Goal: Information Seeking & Learning: Find specific fact

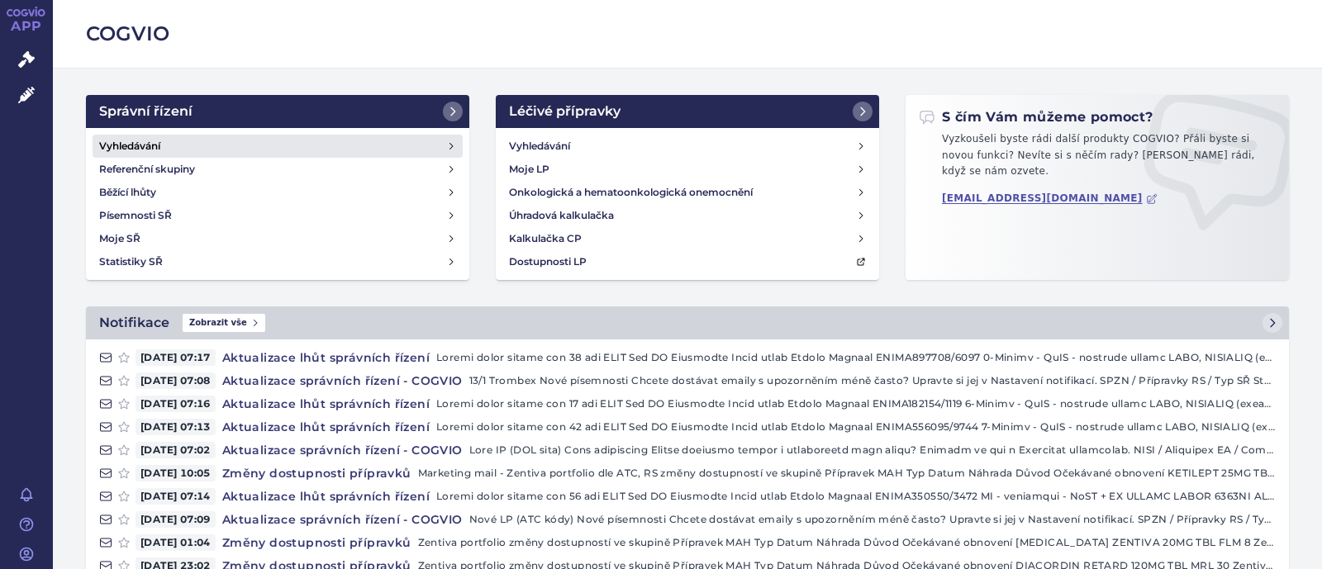
click at [165, 154] on link "Vyhledávání" at bounding box center [278, 146] width 370 height 23
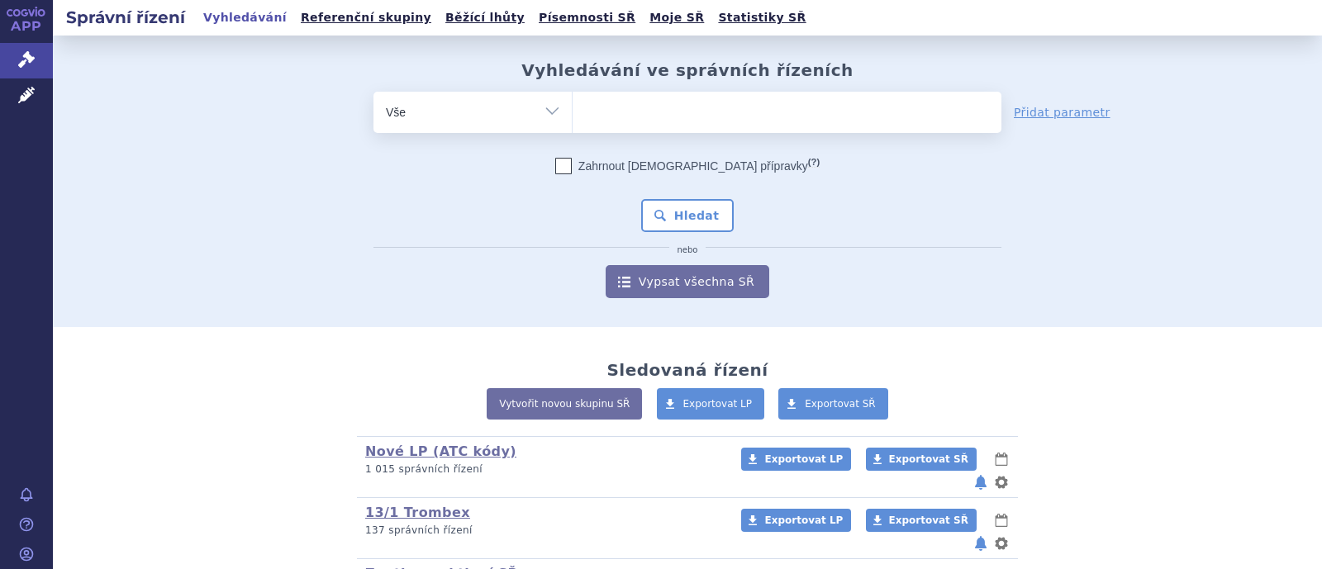
click at [531, 116] on select "Vše Spisová značka Typ SŘ Přípravek/SUKL kód Účastník/Držitel" at bounding box center [472, 110] width 198 height 37
select select "filter-atc-group"
click at [373, 92] on select "Vše Spisová značka Typ SŘ Přípravek/SUKL kód Účastník/Držitel" at bounding box center [472, 110] width 198 height 37
click at [639, 107] on ul at bounding box center [787, 109] width 429 height 35
click at [573, 107] on select at bounding box center [572, 111] width 1 height 41
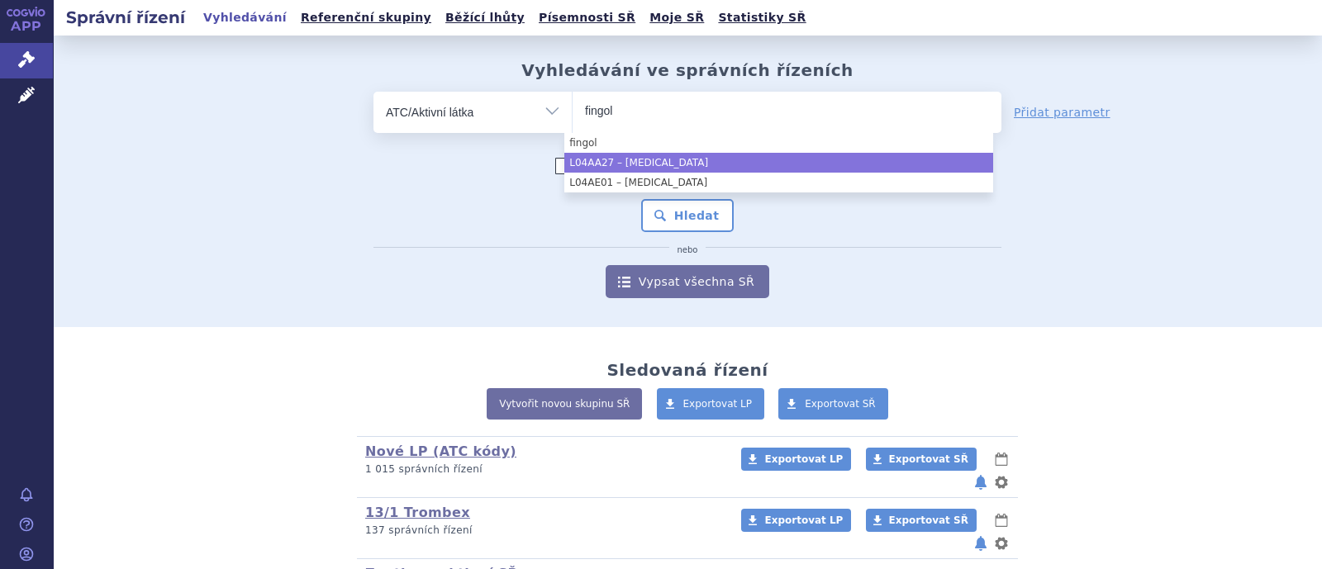
type input "fingol"
select select "L04AA27"
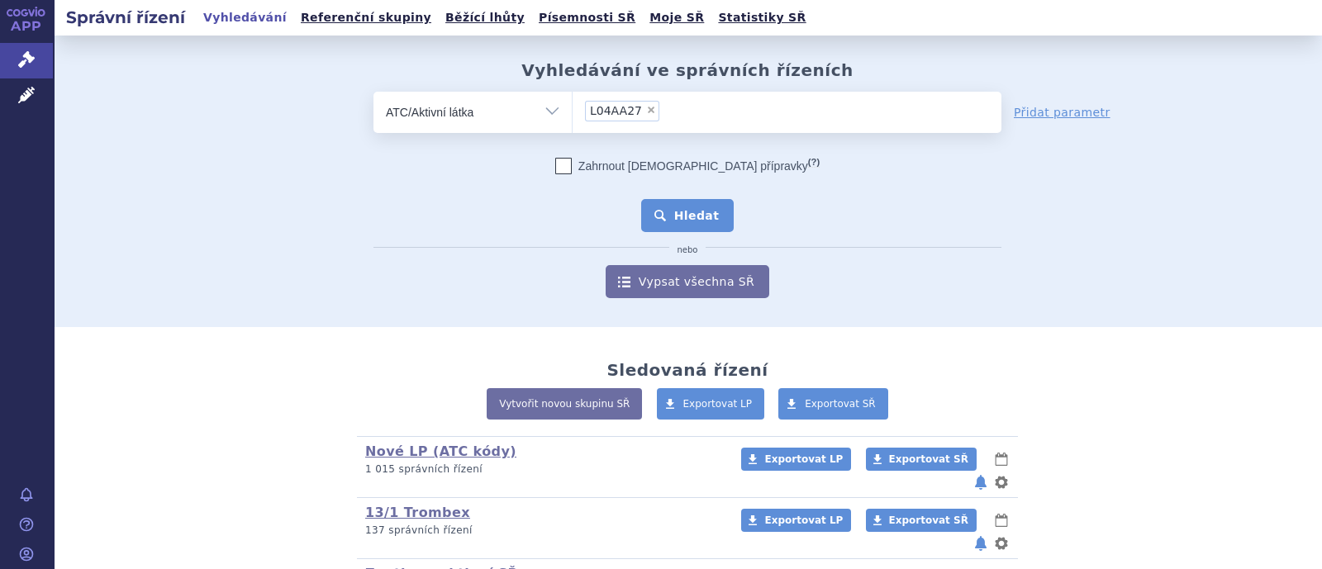
click at [683, 216] on button "Hledat" at bounding box center [687, 215] width 93 height 33
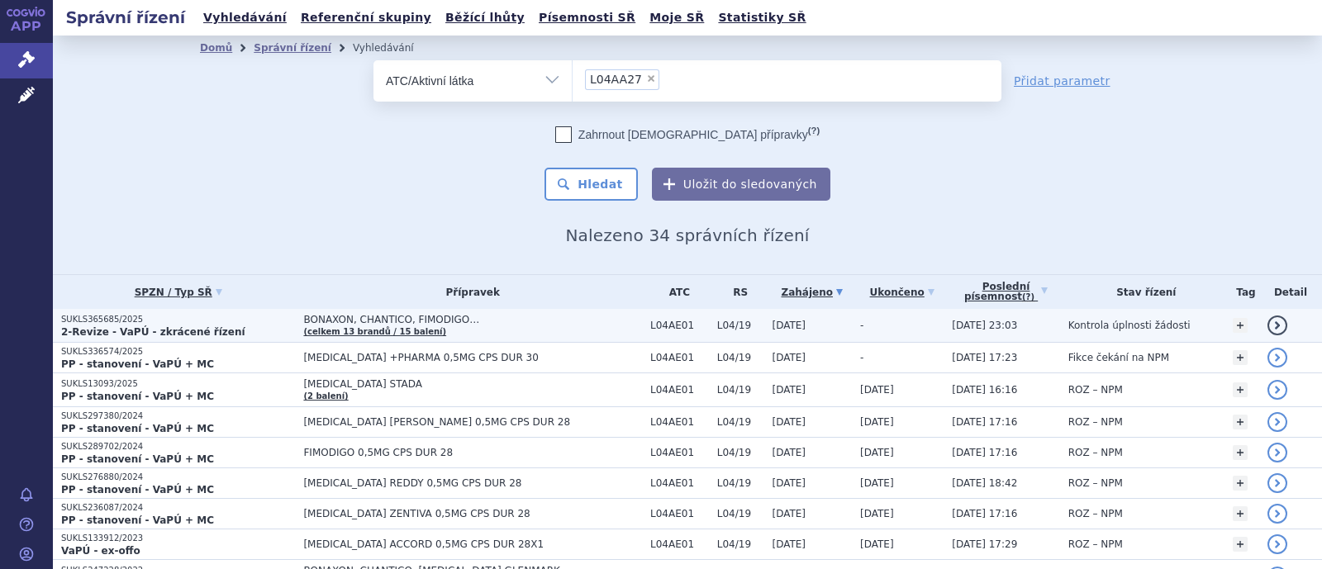
click at [303, 319] on span "BONAXON, CHANTICO, FIMODIGO…" at bounding box center [472, 320] width 339 height 12
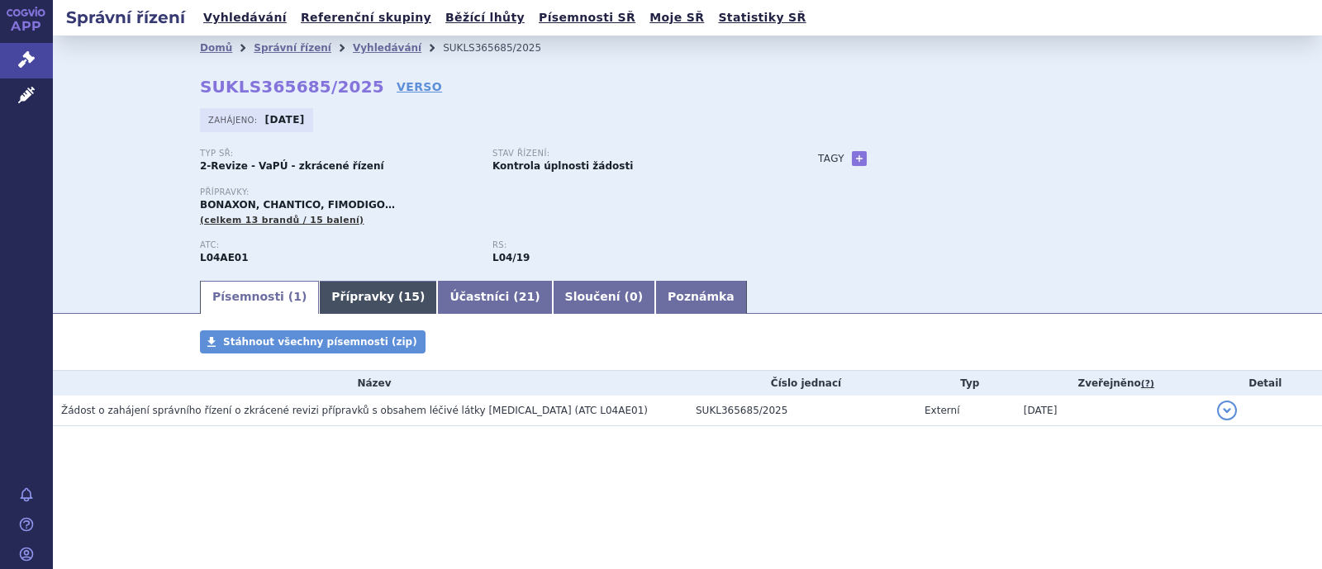
click at [319, 302] on link "Přípravky ( 15 )" at bounding box center [378, 297] width 118 height 33
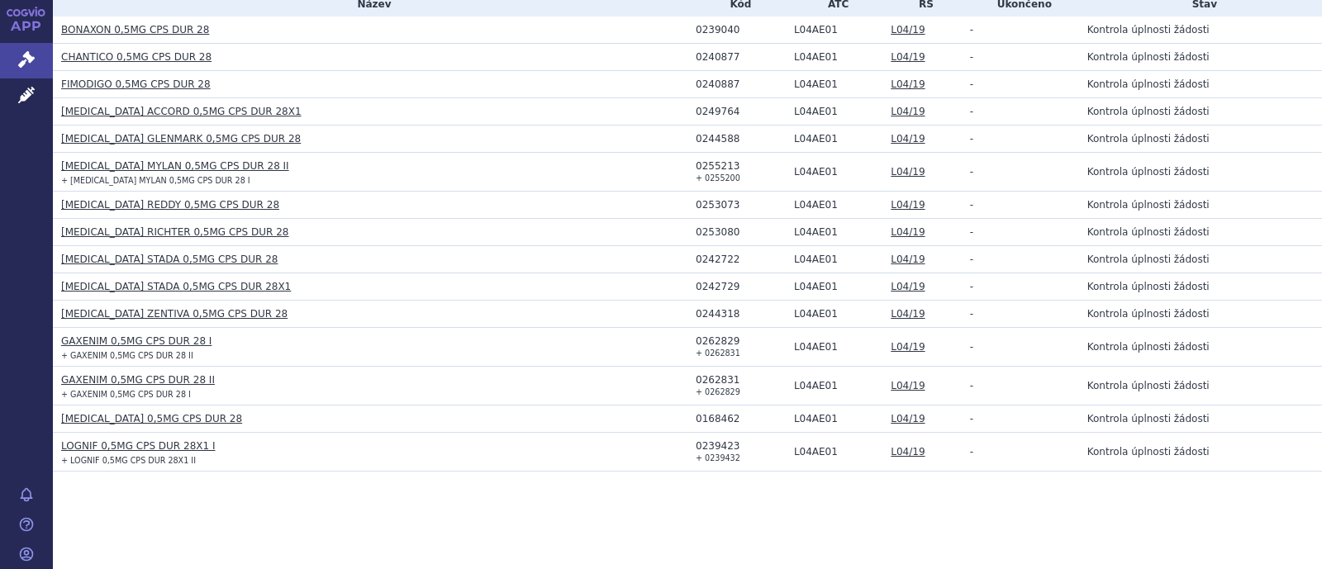
scroll to position [277, 0]
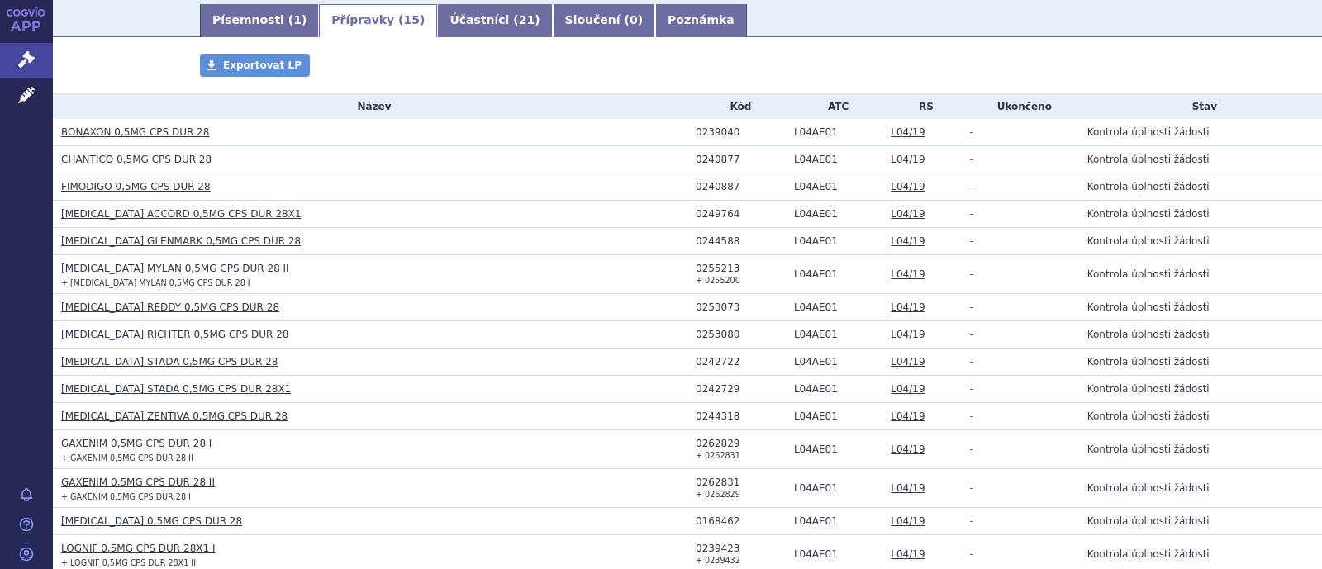
click at [226, 19] on link "Písemnosti ( 1 )" at bounding box center [259, 20] width 119 height 33
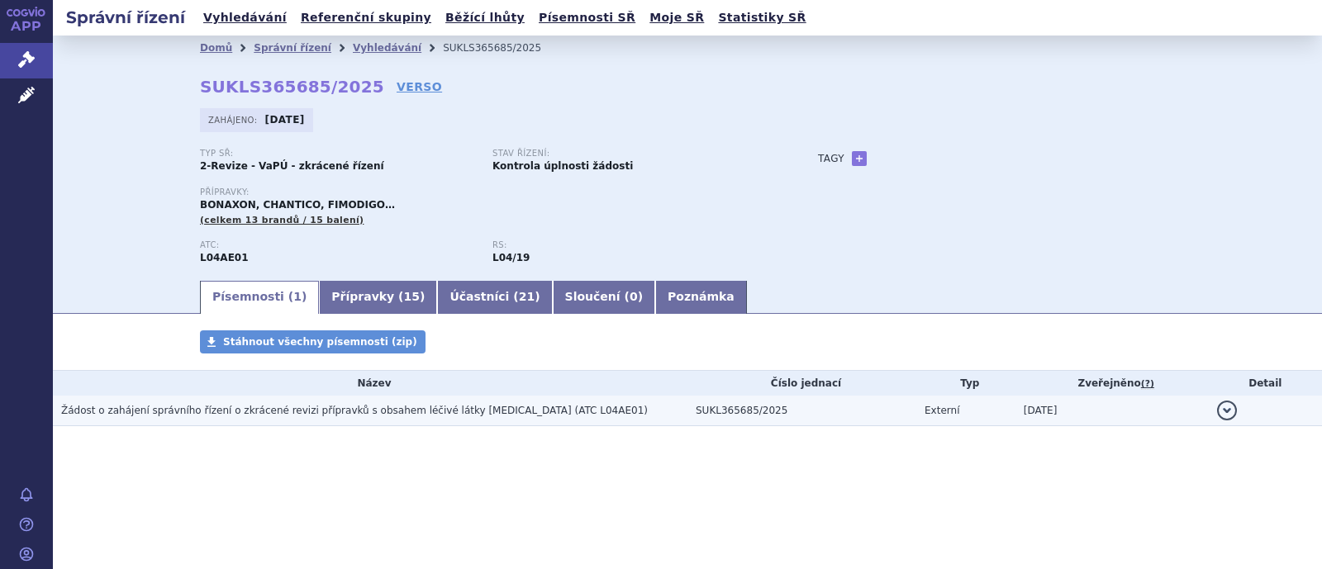
click at [298, 415] on span "Žádost o zahájení správního řízení o zkrácené revizi přípravků s obsahem léčivé…" at bounding box center [354, 411] width 587 height 12
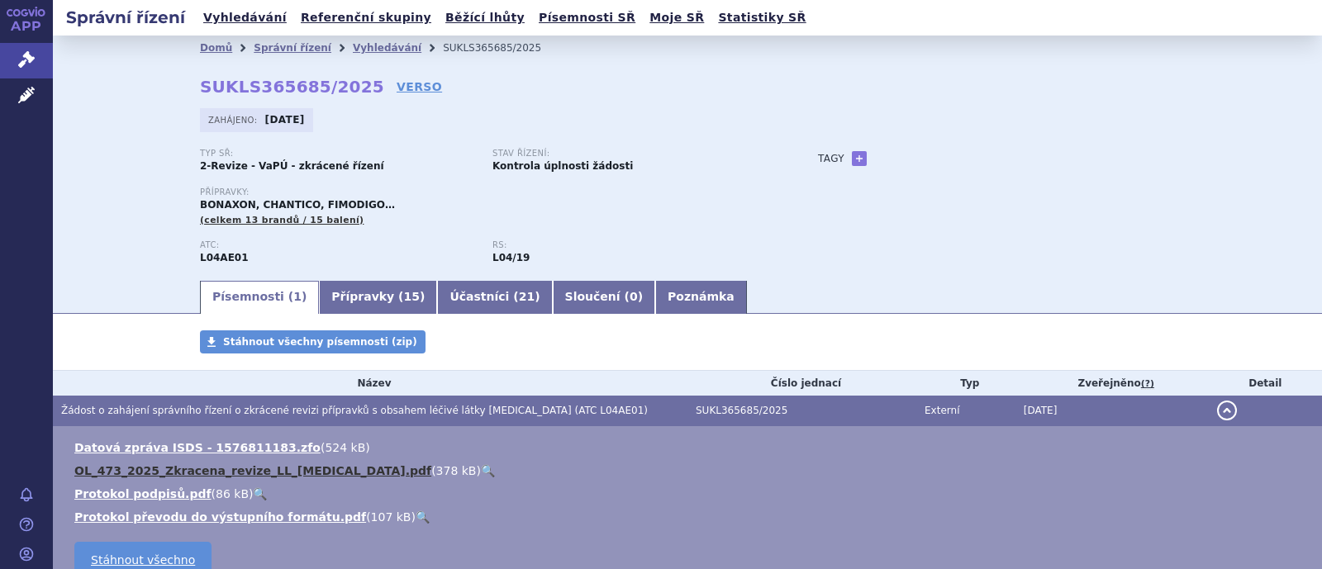
click at [224, 469] on link "OL_473_2025_Zkracena_revize_LL_fingolimod.pdf" at bounding box center [252, 470] width 357 height 13
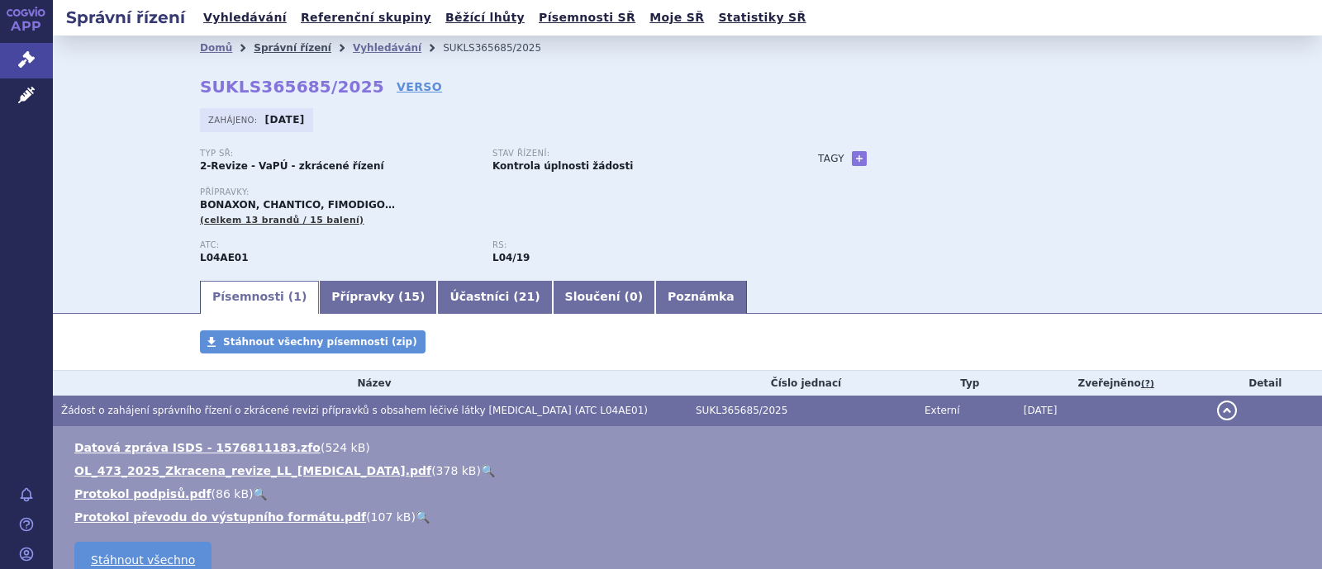
click at [276, 51] on link "Správní řízení" at bounding box center [293, 48] width 78 height 12
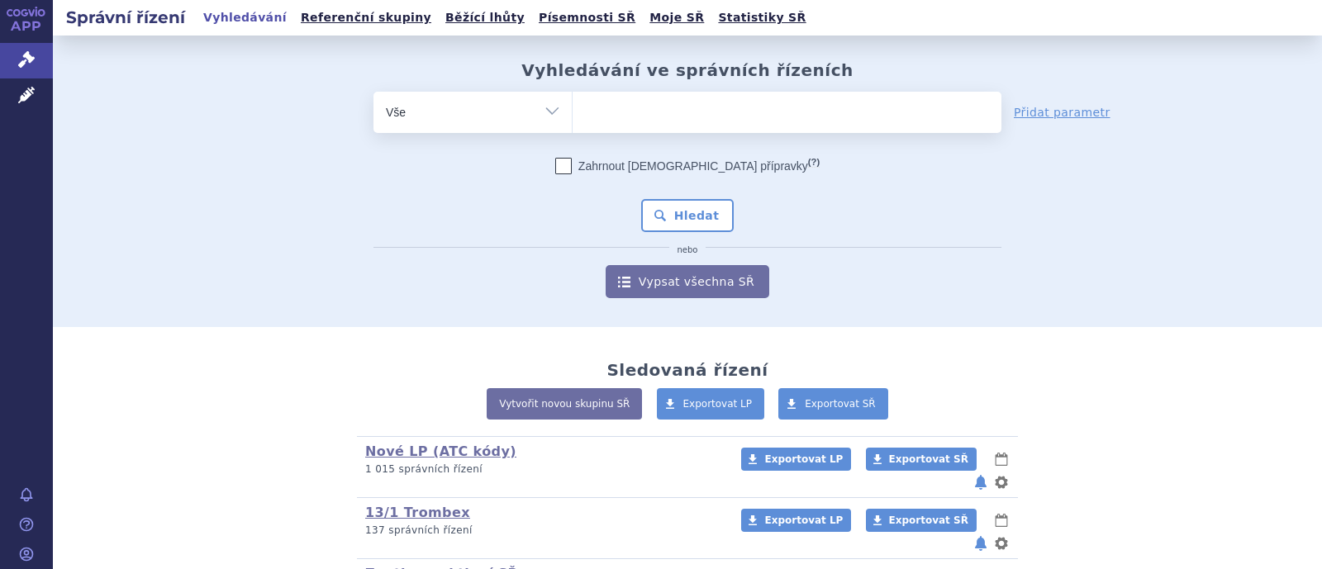
click at [646, 116] on ul at bounding box center [787, 109] width 429 height 35
click at [573, 116] on select at bounding box center [572, 111] width 1 height 41
type input "ja"
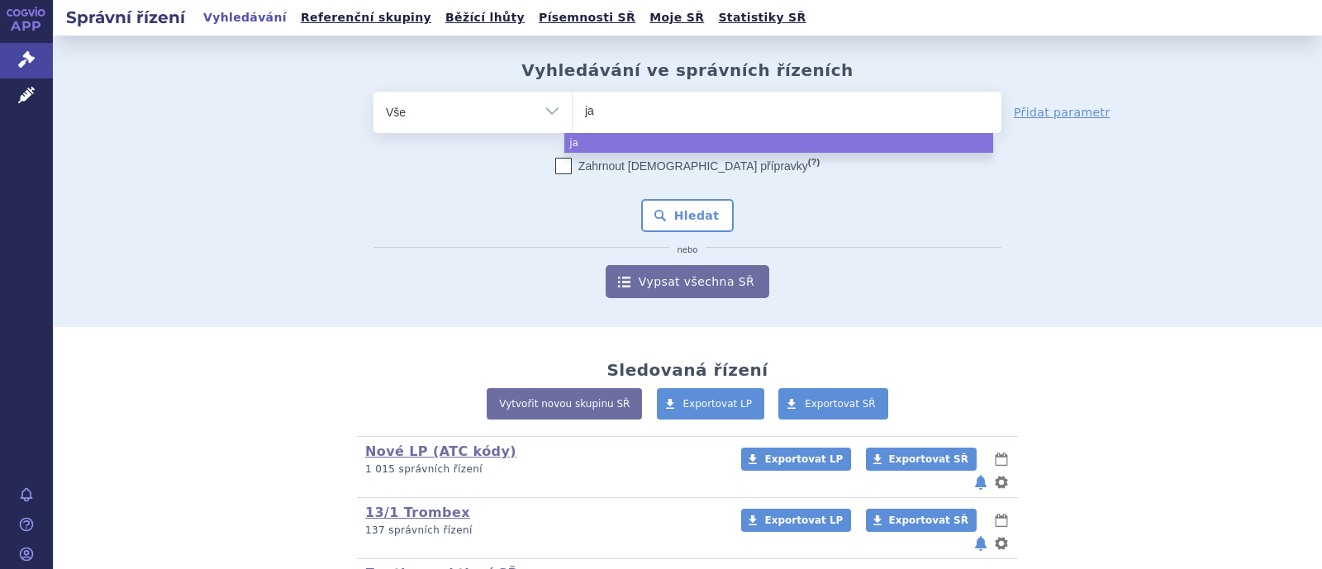
type input "jan"
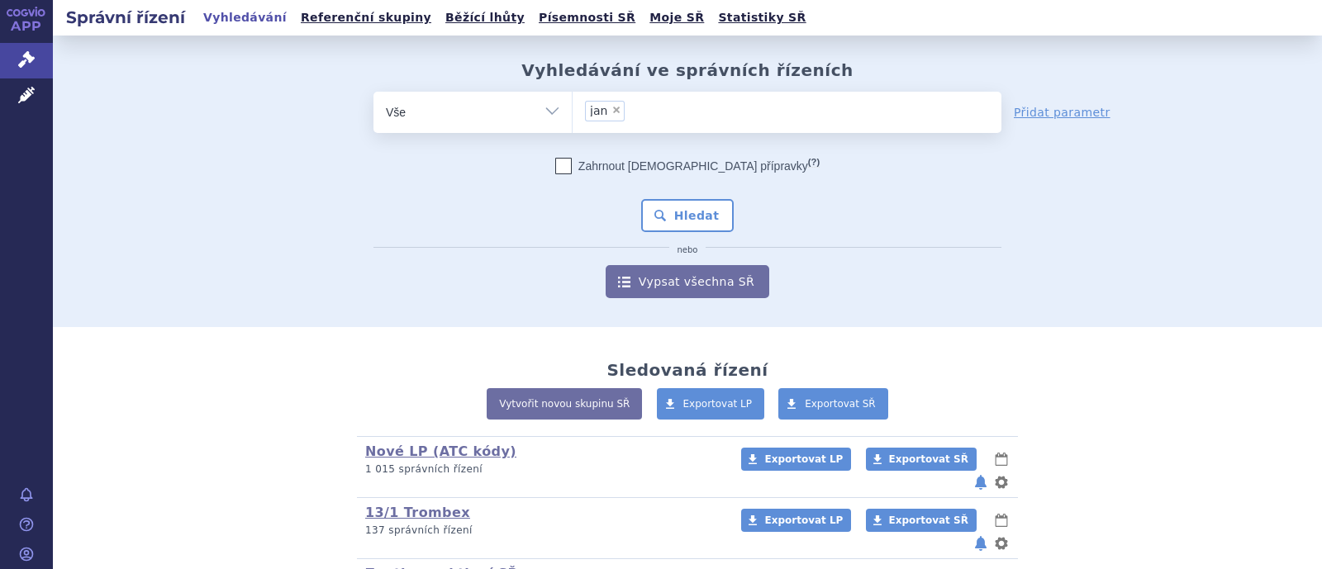
select select "jan"
click at [611, 111] on span "×" at bounding box center [616, 110] width 10 height 10
click at [573, 111] on select "jan" at bounding box center [572, 111] width 1 height 41
select select
type input "j"
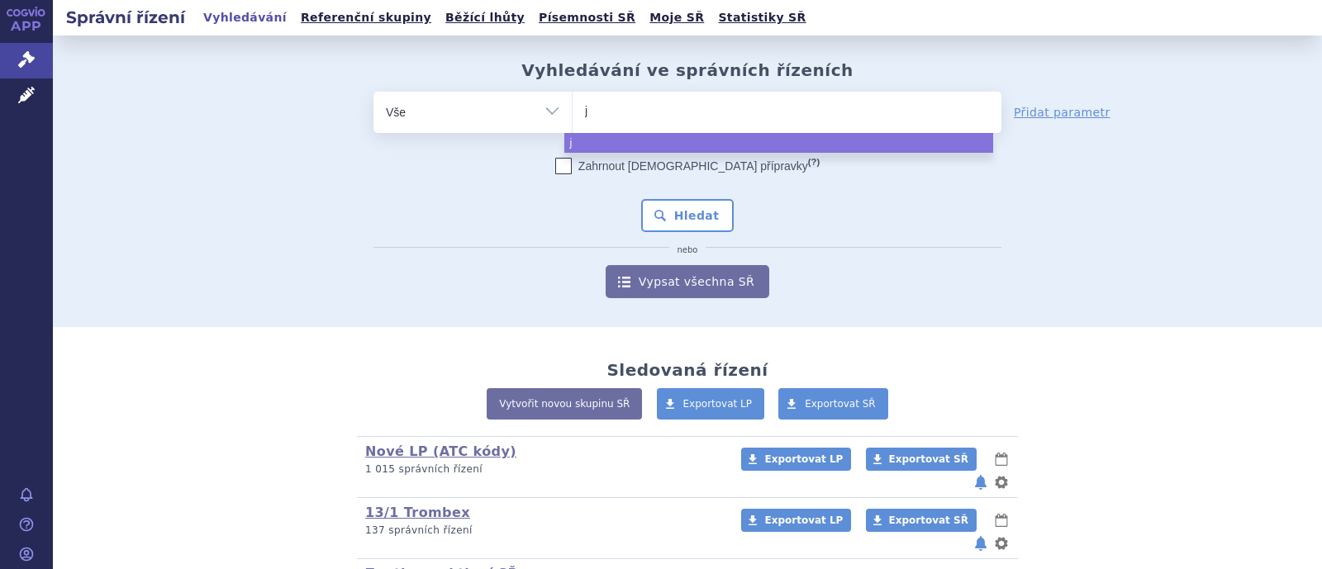
type input "ja"
type input "jaxt"
type input "jaxter"
type input "jaxtera"
type input "jaxteran"
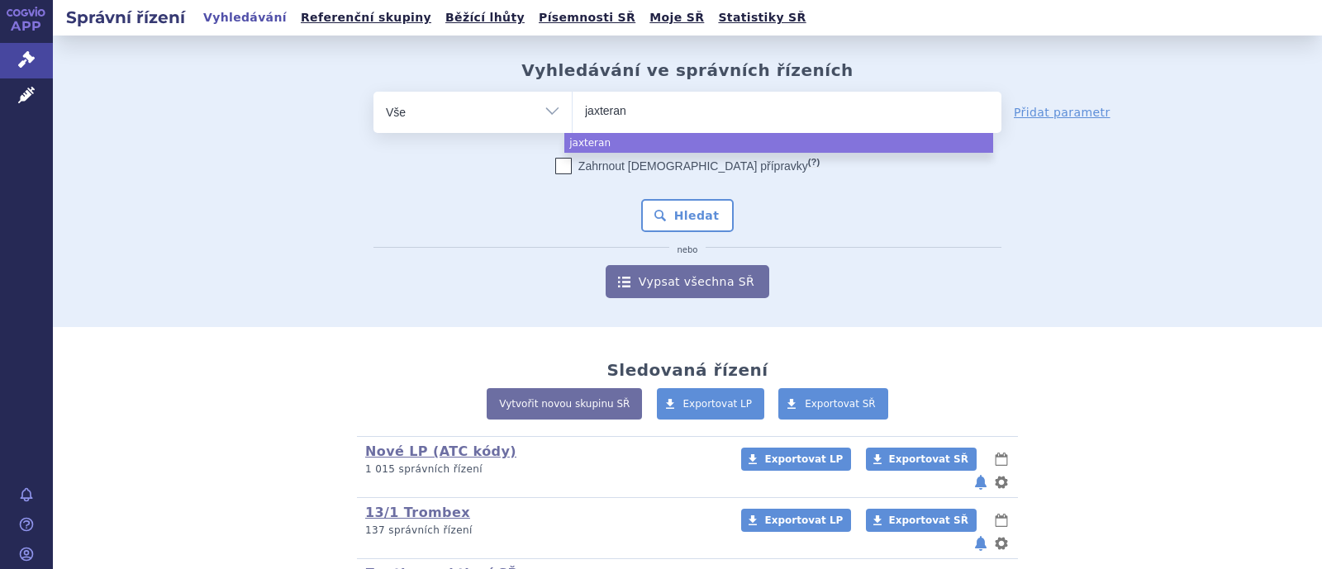
select select "jaxteran"
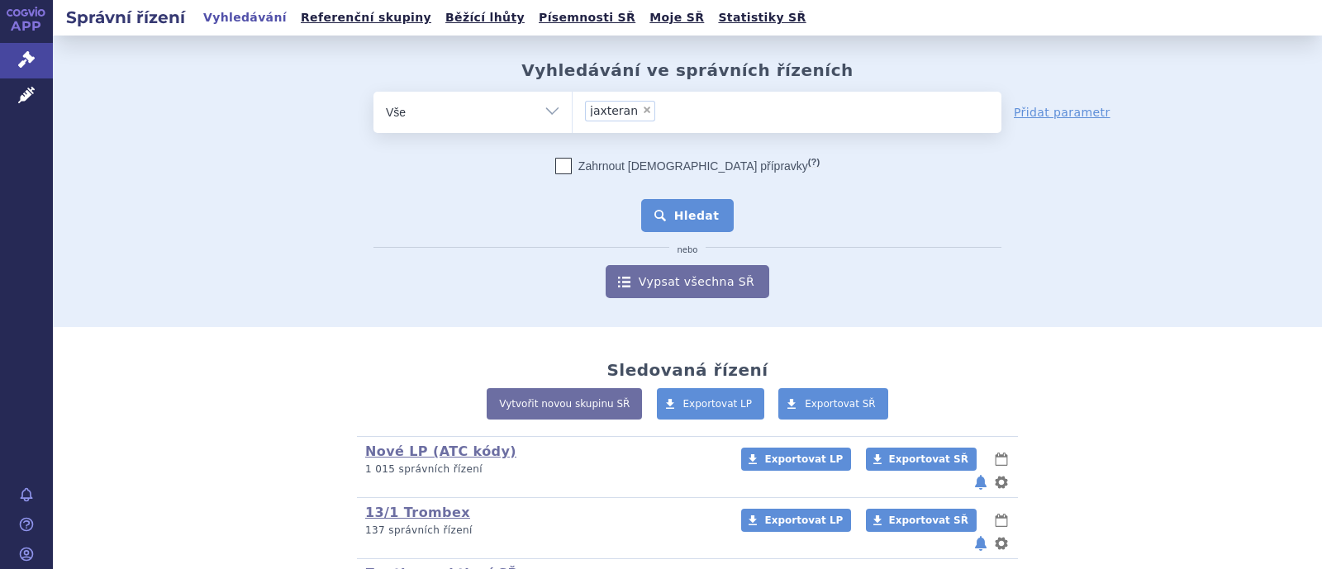
click at [690, 221] on button "Hledat" at bounding box center [687, 215] width 93 height 33
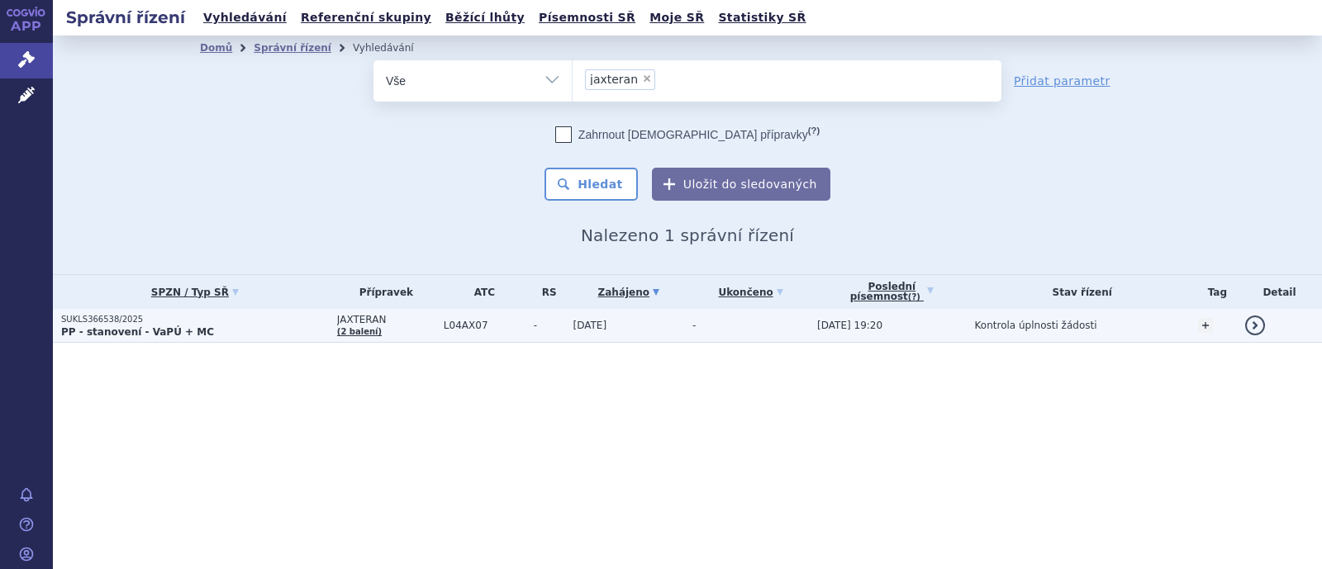
click at [302, 320] on p "SUKLS366538/2025" at bounding box center [195, 320] width 268 height 12
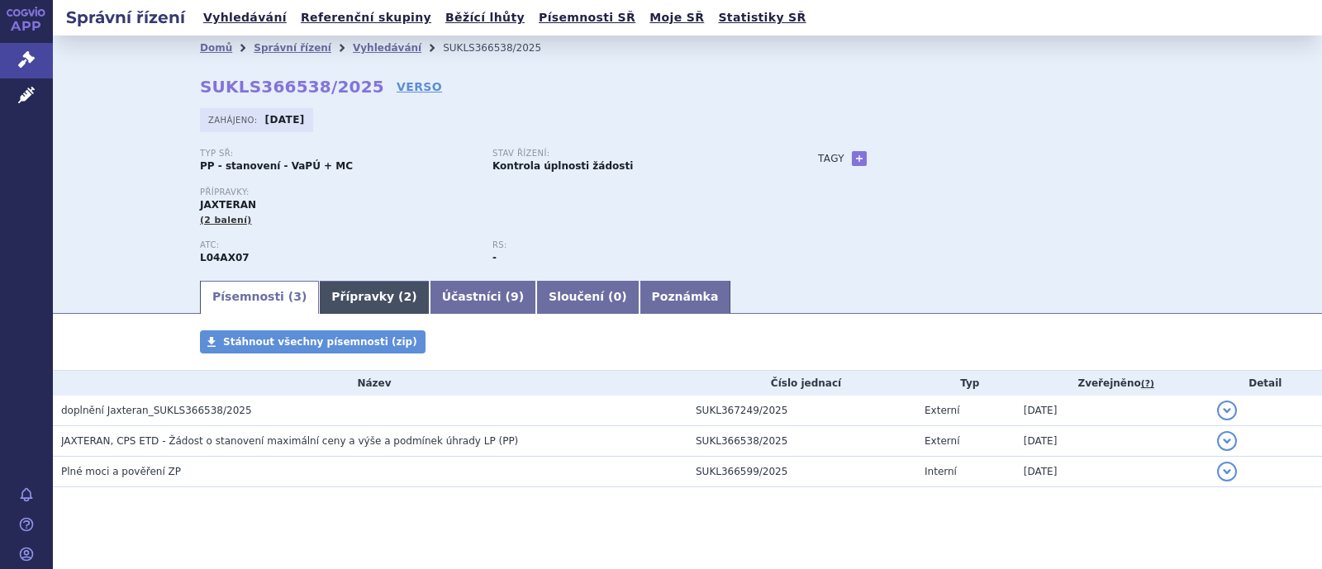
click at [321, 303] on link "Přípravky ( 2 )" at bounding box center [374, 297] width 110 height 33
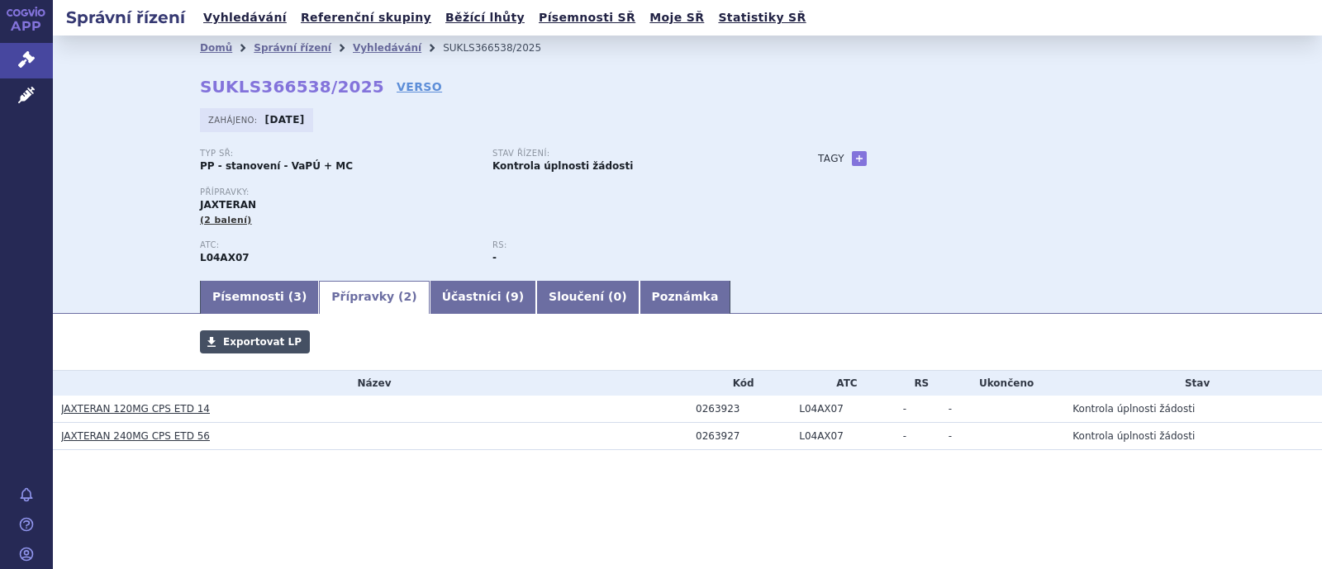
click at [279, 350] on link "Exportovat LP" at bounding box center [255, 341] width 110 height 23
click at [254, 308] on link "Písemnosti ( 3 )" at bounding box center [259, 297] width 119 height 33
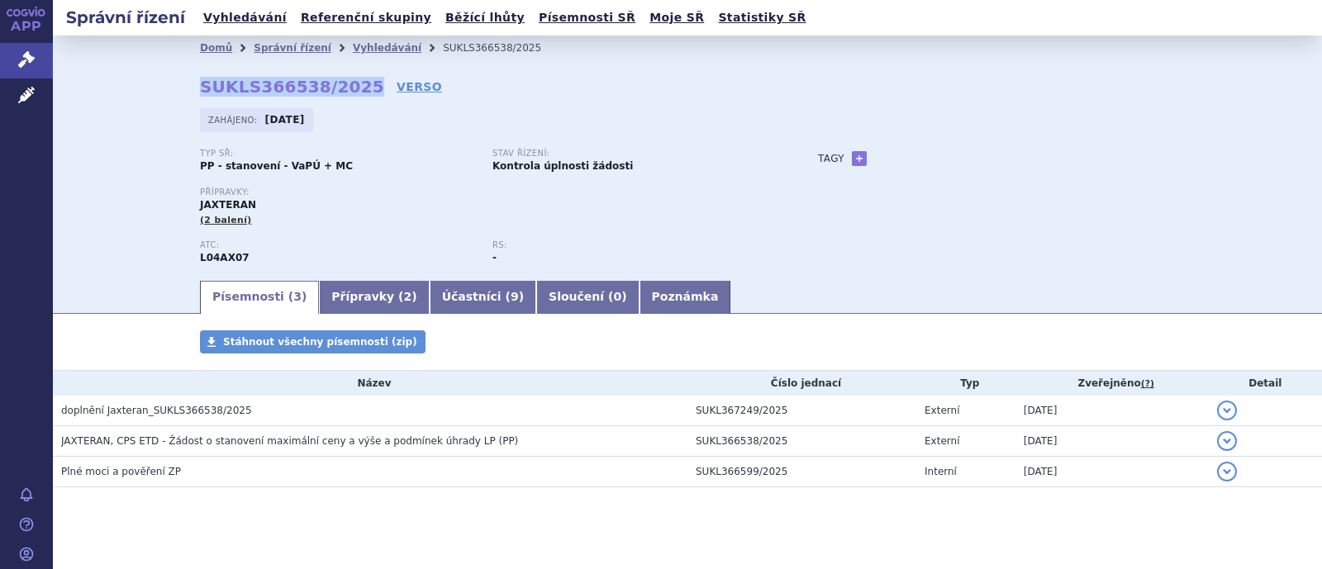
drag, startPoint x: 173, startPoint y: 91, endPoint x: 344, endPoint y: 92, distance: 171.0
click at [344, 92] on div "Domů Správní řízení Vyhledávání SUKLS366538/2025 SUKLS366538/2025 VERSO [GEOGRA…" at bounding box center [687, 169] width 1041 height 218
copy strong "SUKLS366538/2025"
click at [323, 302] on link "Přípravky ( 2 )" at bounding box center [374, 297] width 110 height 33
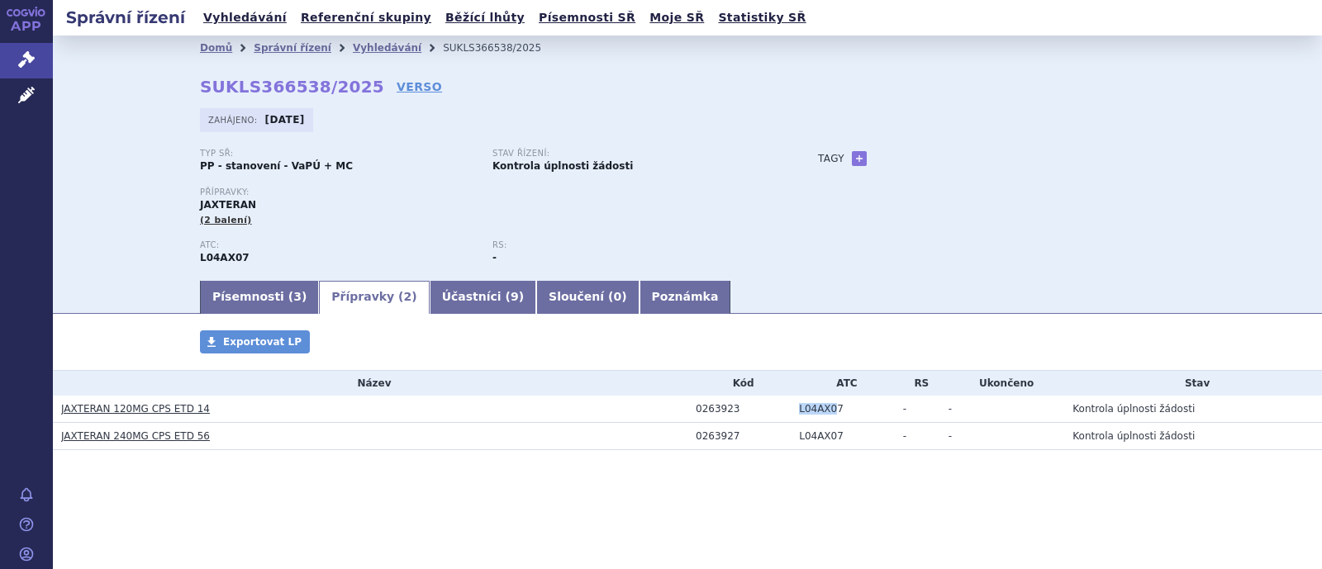
drag, startPoint x: 828, startPoint y: 410, endPoint x: 781, endPoint y: 414, distance: 47.3
click at [781, 414] on tr "JAXTERAN 120MG CPS ETD 14 0263923 L04AX07 - - Kontrola úplnosti žádosti" at bounding box center [687, 409] width 1269 height 27
click at [829, 411] on td "L04AX07" at bounding box center [843, 409] width 104 height 27
drag, startPoint x: 838, startPoint y: 411, endPoint x: 787, endPoint y: 411, distance: 50.4
click at [787, 411] on tr "JAXTERAN 120MG CPS ETD 14 0263923 L04AX07 - - Kontrola úplnosti žádosti" at bounding box center [687, 409] width 1269 height 27
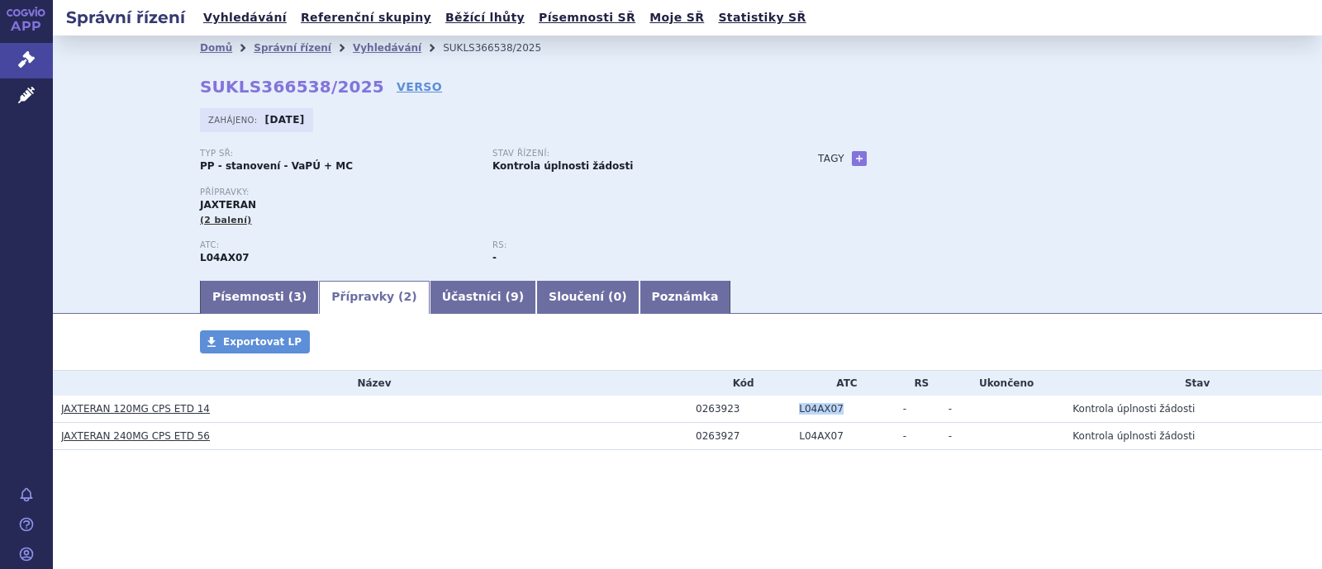
copy tr "L04AX07"
click at [223, 299] on link "Písemnosti ( 3 )" at bounding box center [259, 297] width 119 height 33
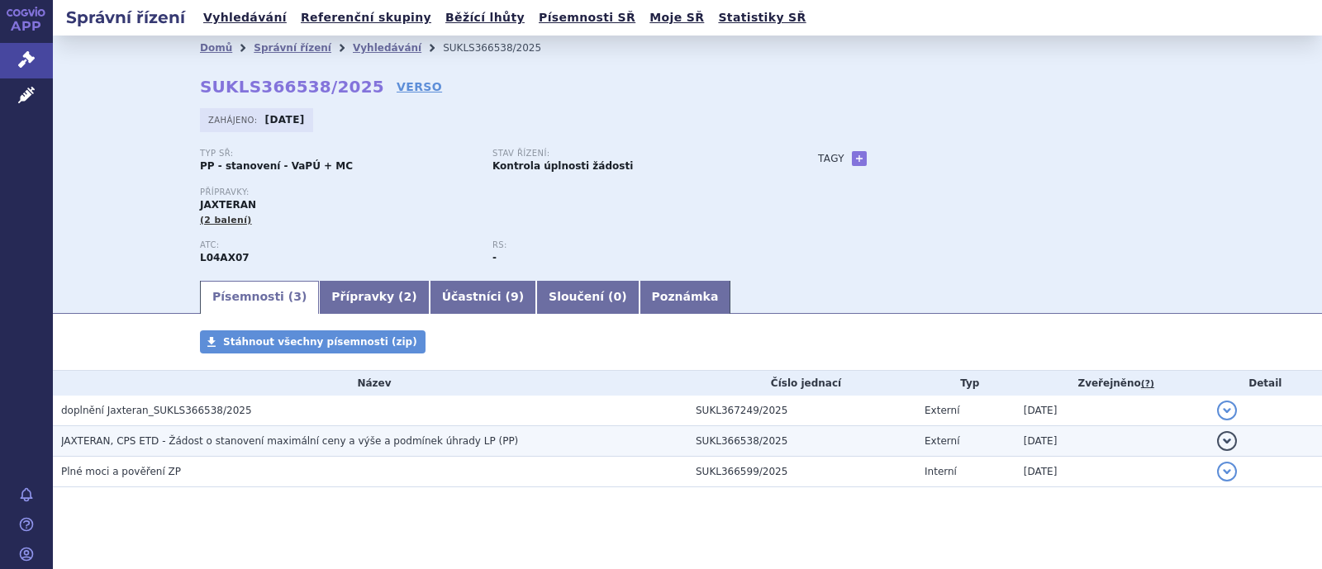
click at [158, 445] on span "JAXTERAN, CPS ETD - Žádost o stanovení maximální ceny a výše a podmínek úhrady …" at bounding box center [289, 441] width 457 height 12
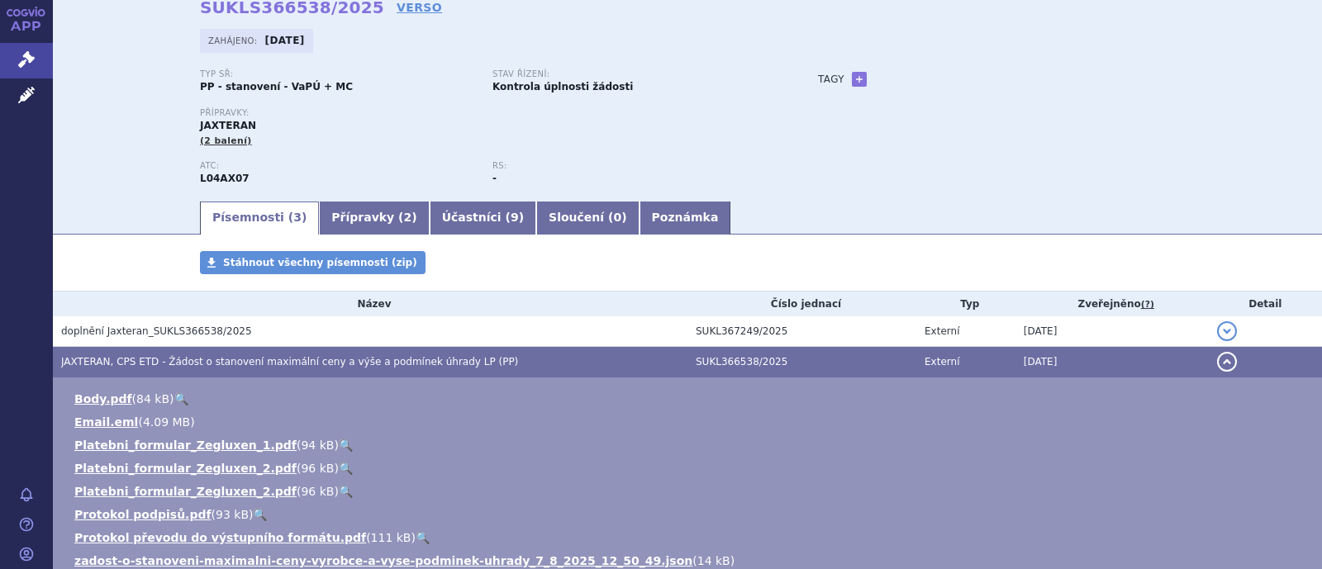
scroll to position [206, 0]
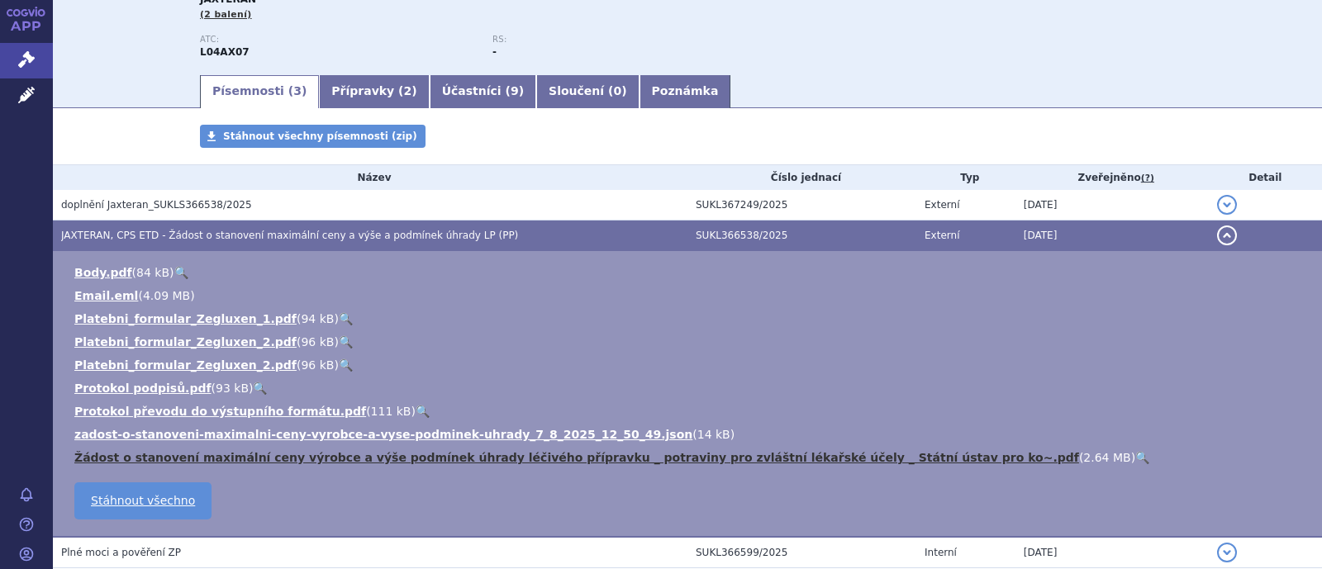
click at [368, 456] on link "Žádost o stanovení maximální ceny výrobce a výše podmínek úhrady léčivého přípr…" at bounding box center [576, 457] width 1005 height 13
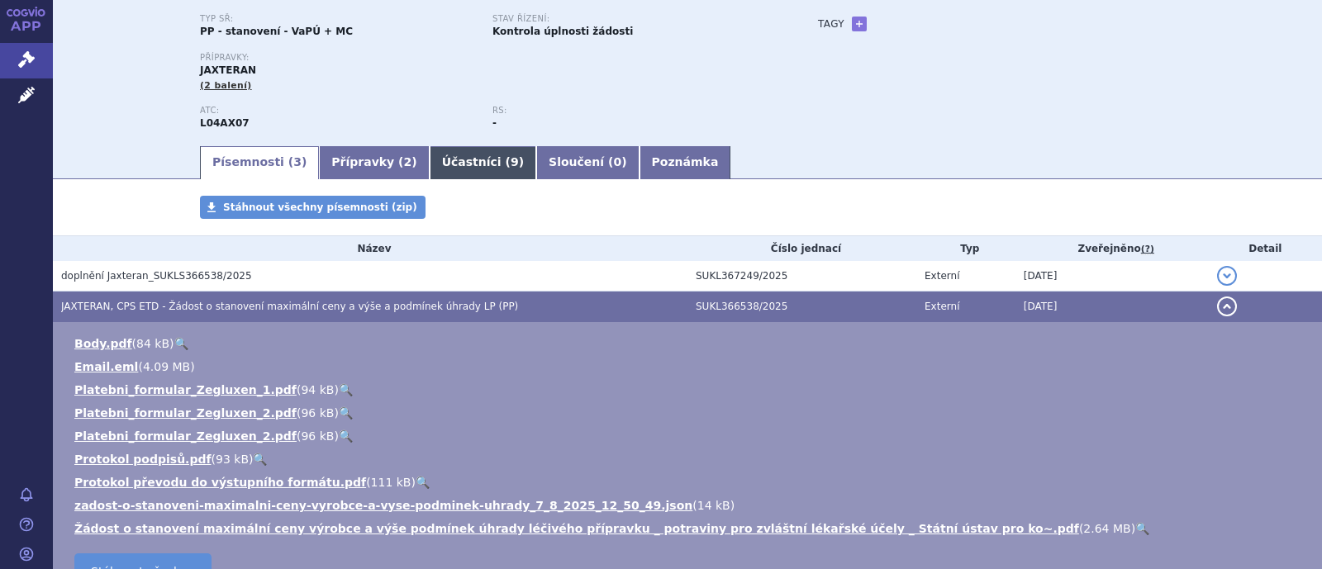
scroll to position [102, 0]
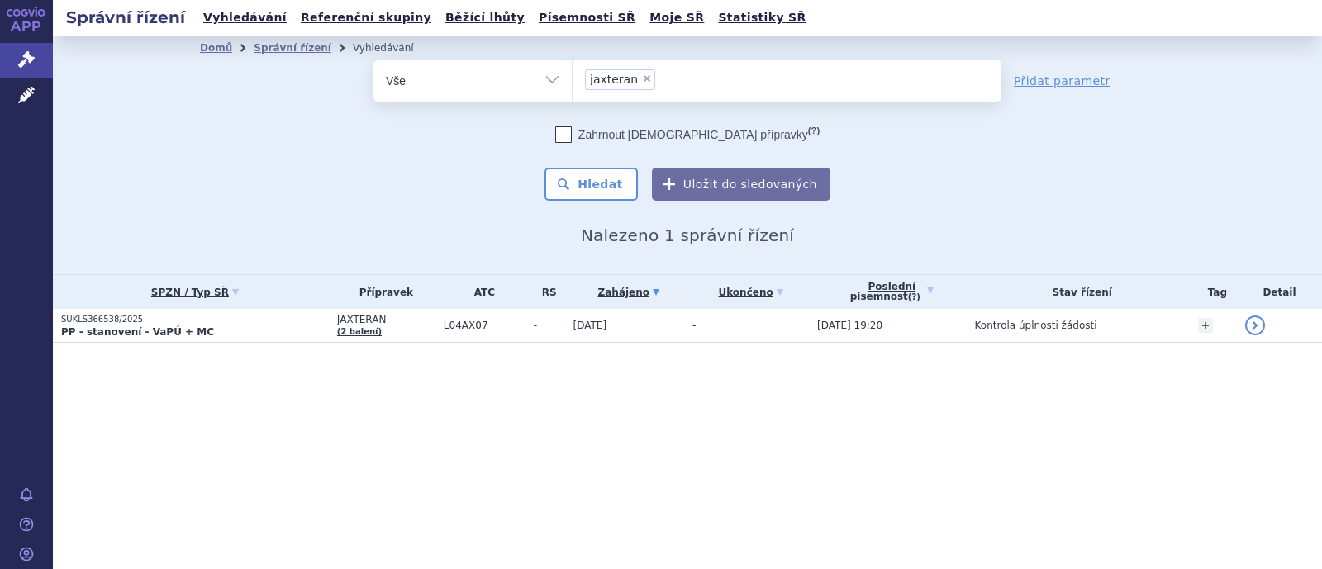
click at [551, 78] on select "Vše Spisová značka Typ SŘ Přípravek/SUKL kód Účastník/Držitel" at bounding box center [472, 78] width 198 height 37
click at [543, 85] on select "Vše Spisová značka Typ SŘ Přípravek/SUKL kód Účastník/Držitel" at bounding box center [472, 78] width 198 height 37
click at [548, 85] on select "Vše Spisová značka Typ SŘ Přípravek/SUKL kód Účastník/Držitel" at bounding box center [472, 78] width 198 height 37
select select "filter-atc-group"
click at [373, 60] on select "Vše Spisová značka Typ SŘ Přípravek/SUKL kód Účastník/Držitel" at bounding box center [472, 78] width 198 height 37
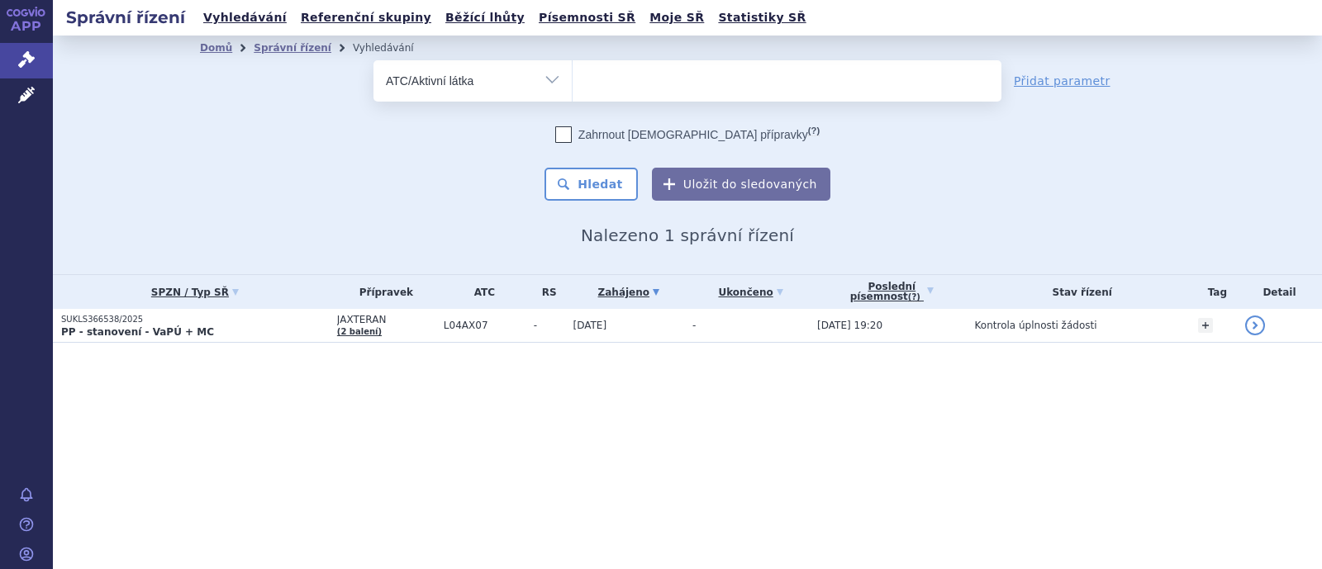
click at [654, 88] on ul at bounding box center [787, 77] width 429 height 35
click at [573, 88] on select at bounding box center [572, 79] width 1 height 41
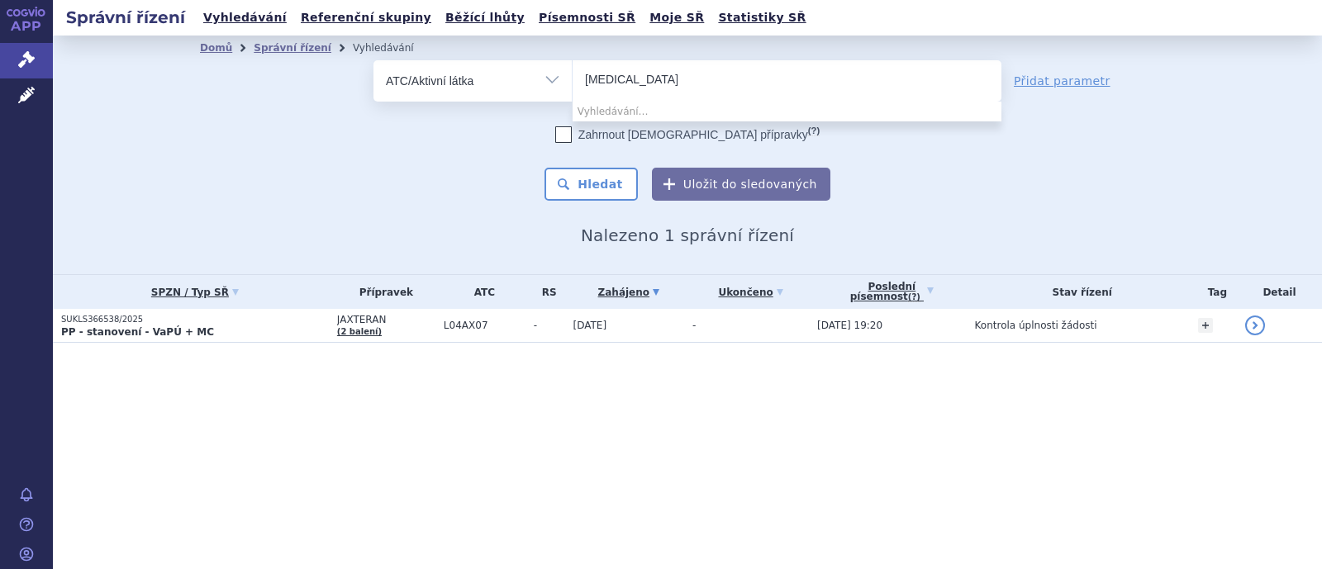
type input "fingolimod"
select select "fingolimod"
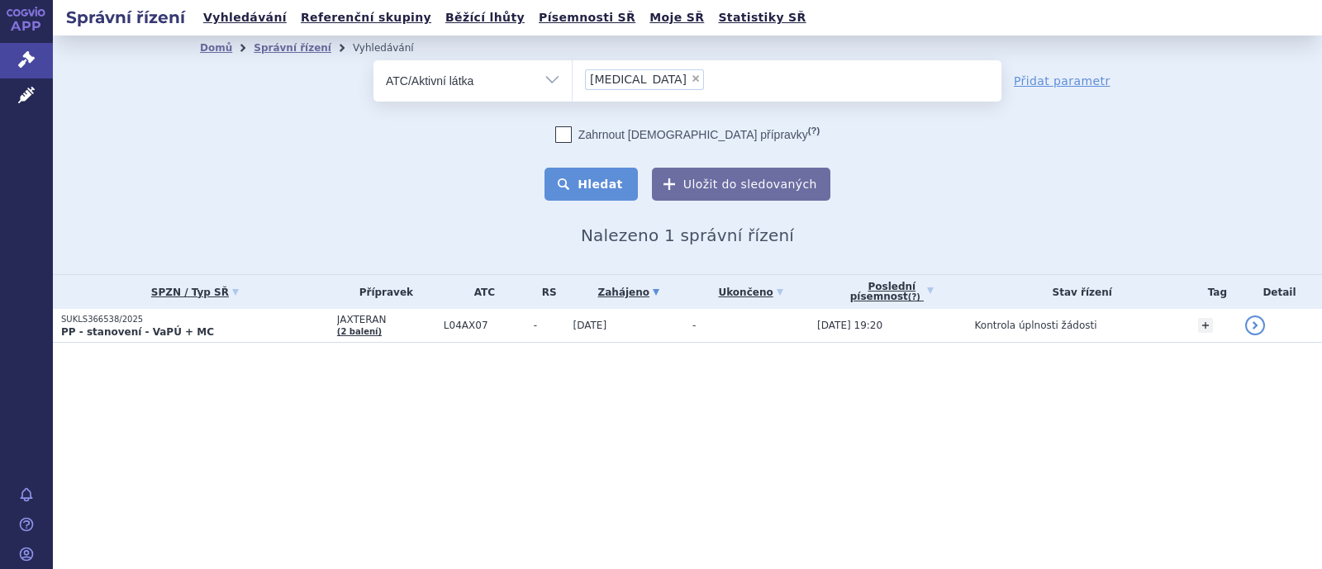
click at [613, 178] on button "Hledat" at bounding box center [590, 184] width 93 height 33
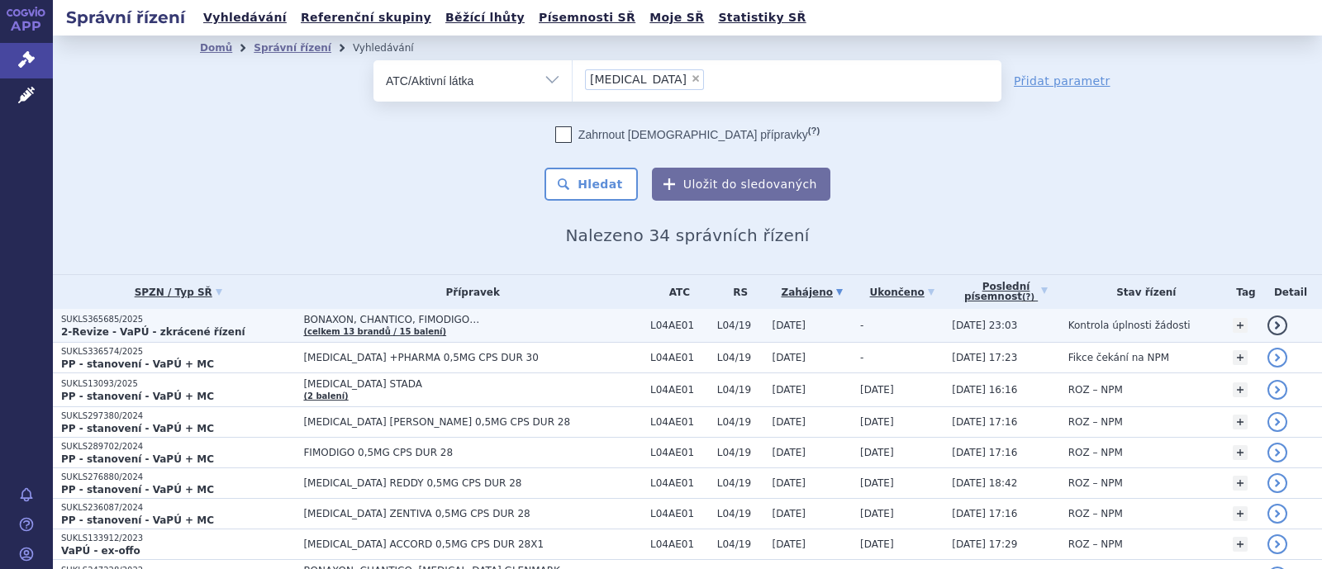
click at [399, 321] on span "BONAXON, CHANTICO, FIMODIGO…" at bounding box center [472, 320] width 339 height 12
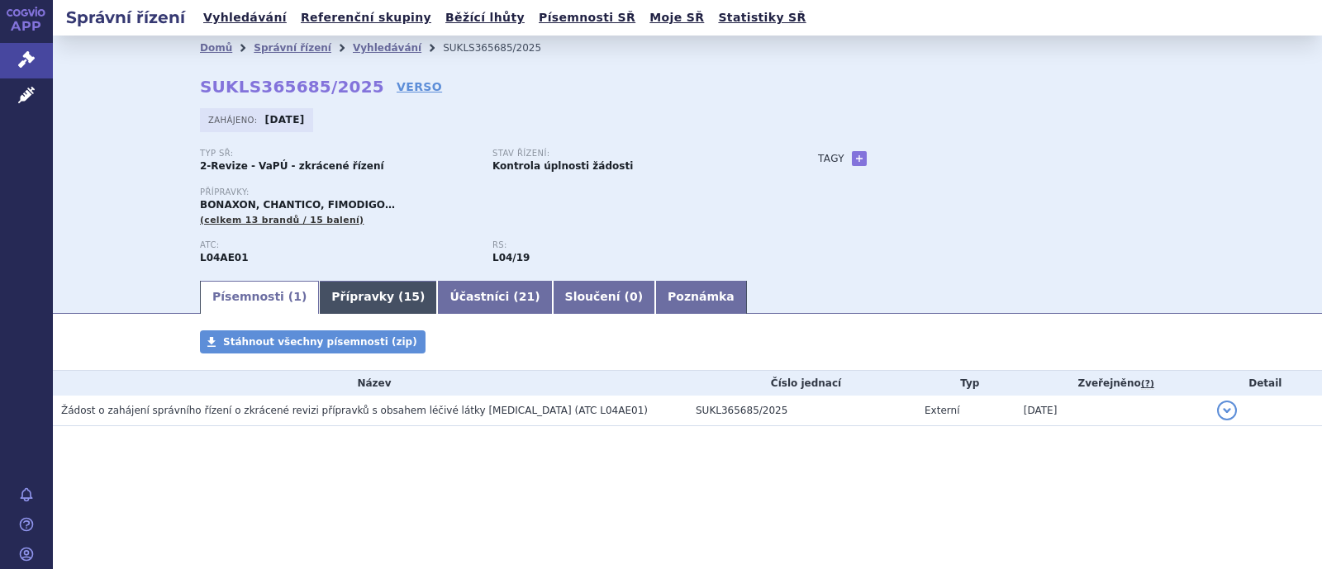
click at [344, 304] on link "Přípravky ( 15 )" at bounding box center [378, 297] width 118 height 33
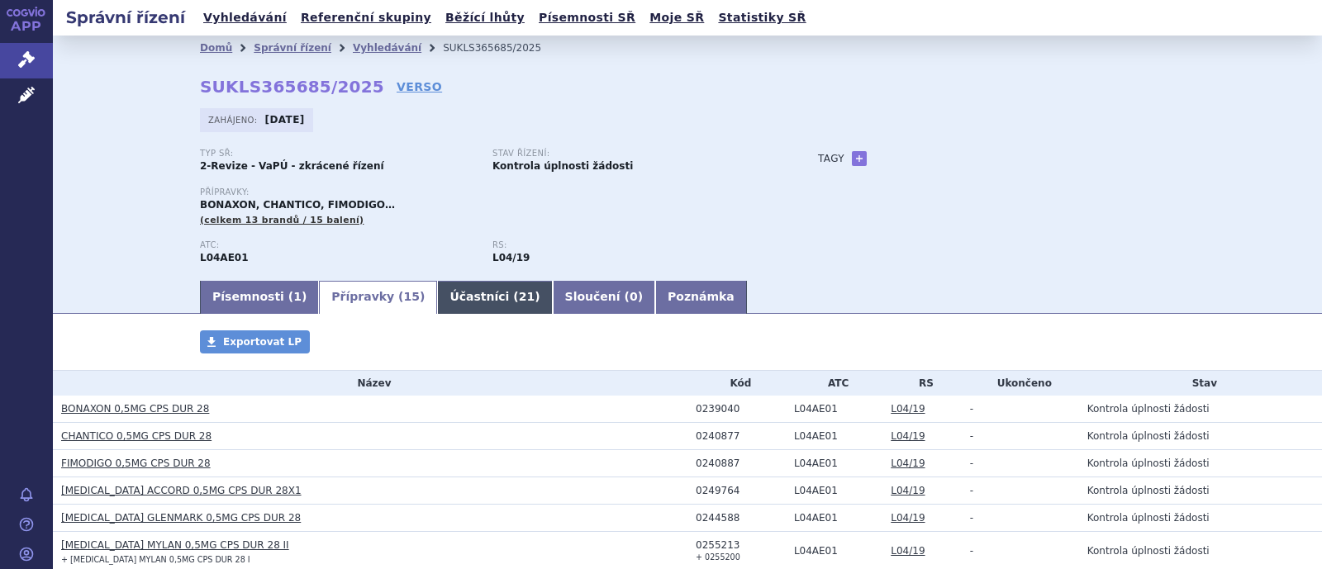
click at [437, 300] on link "Účastníci ( 21 )" at bounding box center [494, 297] width 115 height 33
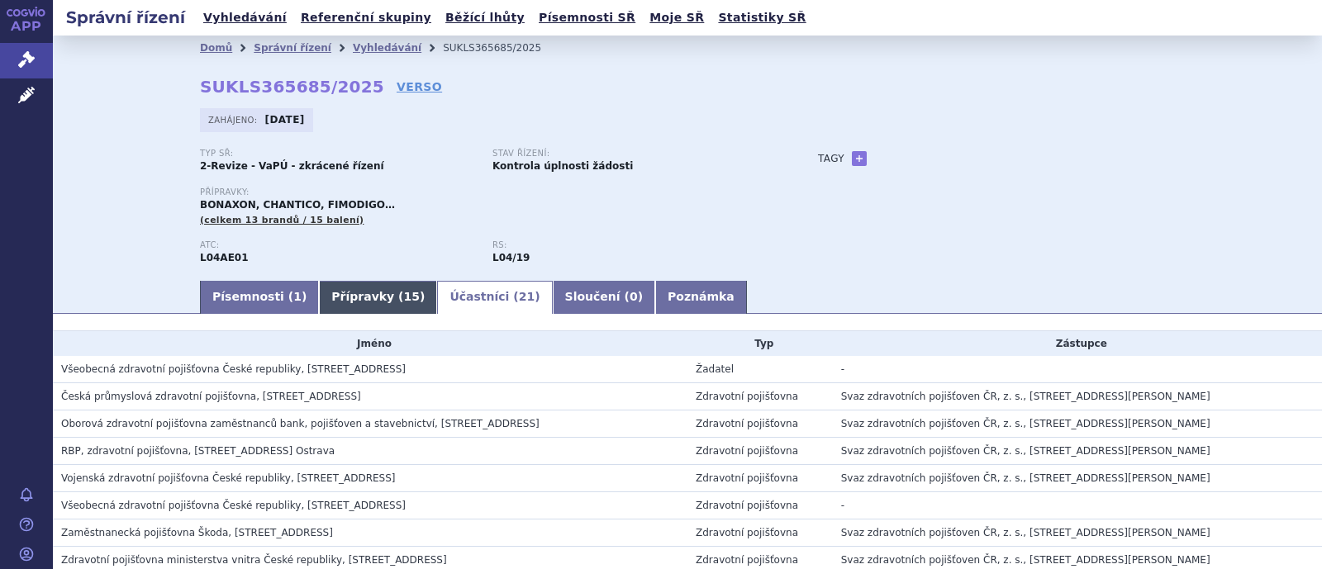
click at [352, 299] on link "Přípravky ( 15 )" at bounding box center [378, 297] width 118 height 33
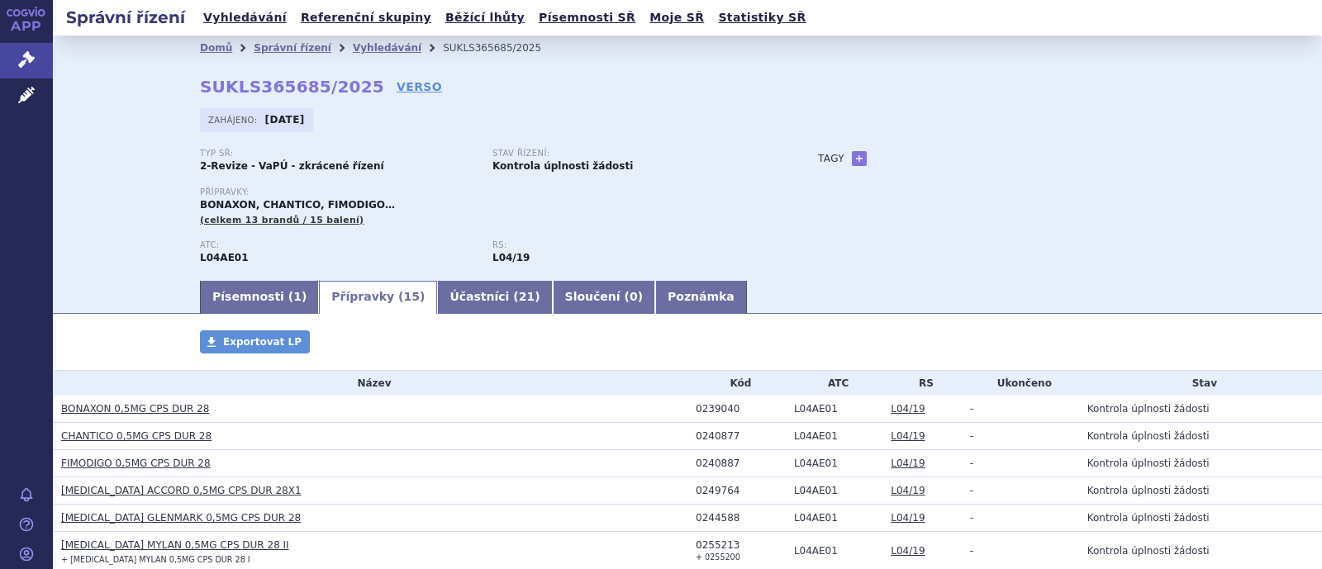
drag, startPoint x: 185, startPoint y: 88, endPoint x: 348, endPoint y: 84, distance: 162.8
click at [348, 84] on div "Domů Správní řízení Vyhledávání SUKLS365685/2025 SUKLS365685/2025 VERSO [GEOGRA…" at bounding box center [687, 169] width 1041 height 218
click at [549, 140] on div "Zahájeno: [DATE]" at bounding box center [687, 124] width 975 height 32
drag, startPoint x: 178, startPoint y: 80, endPoint x: 343, endPoint y: 88, distance: 165.4
click at [343, 88] on div "Domů Správní řízení Vyhledávání SUKLS365685/2025 SUKLS365685/2025 VERSO [GEOGRA…" at bounding box center [687, 169] width 1041 height 218
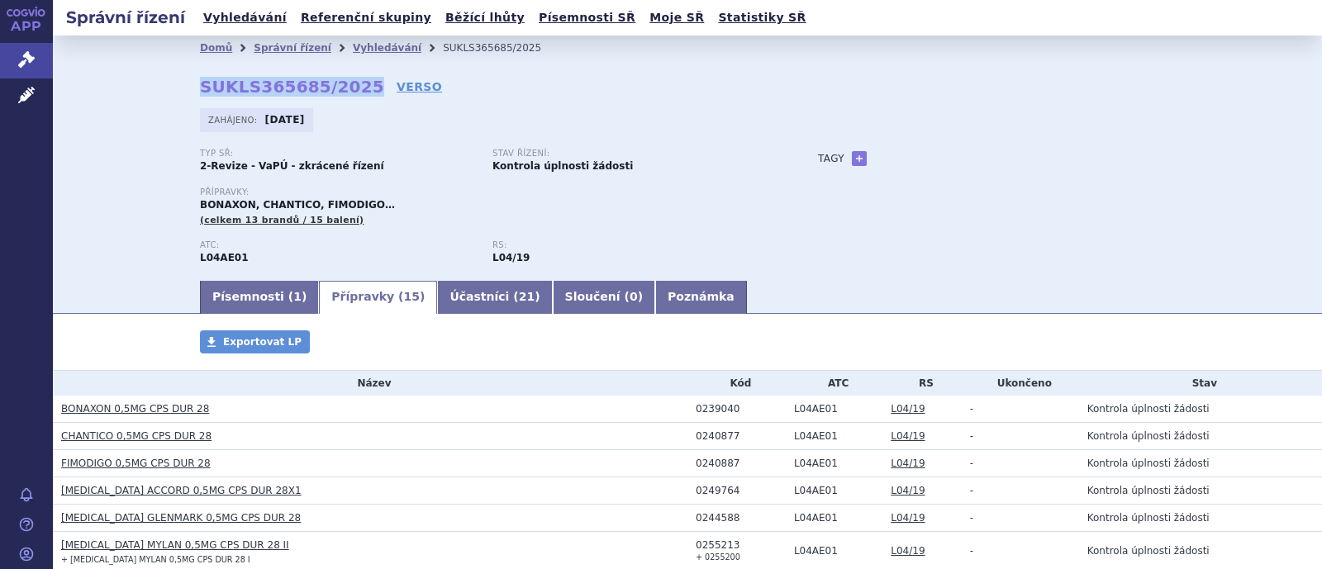
copy strong "SUKLS365685/2025"
